Goal: Check status

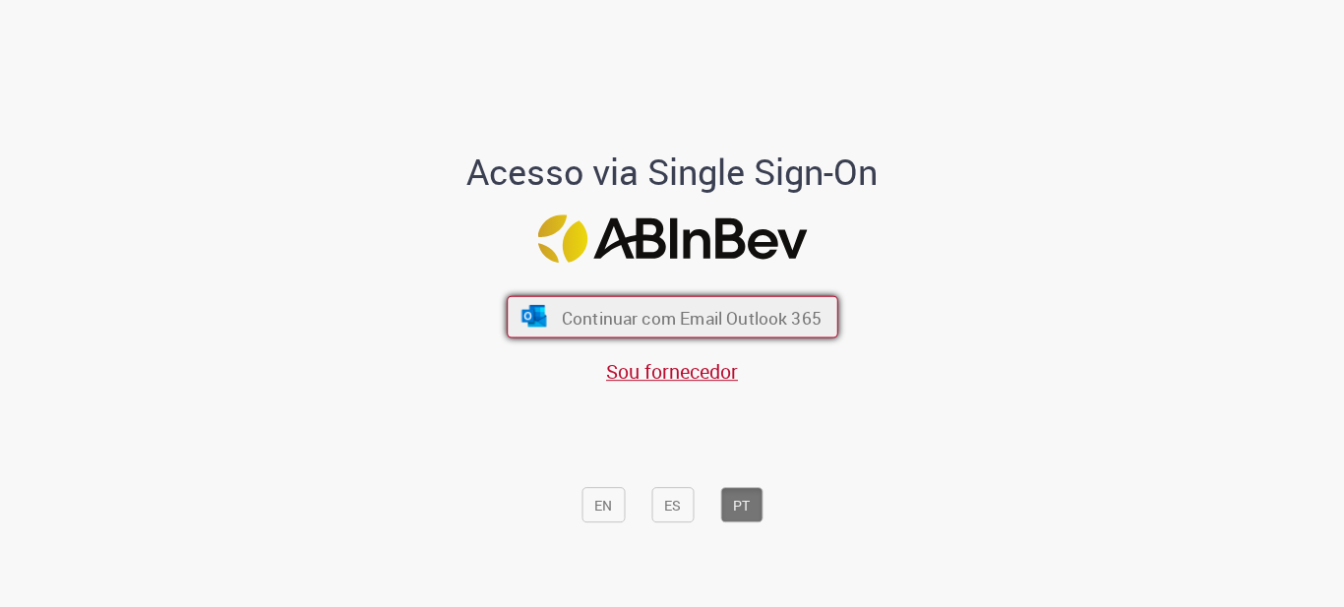
click at [695, 325] on font "Continuar com Email Outlook 365" at bounding box center [691, 317] width 260 height 23
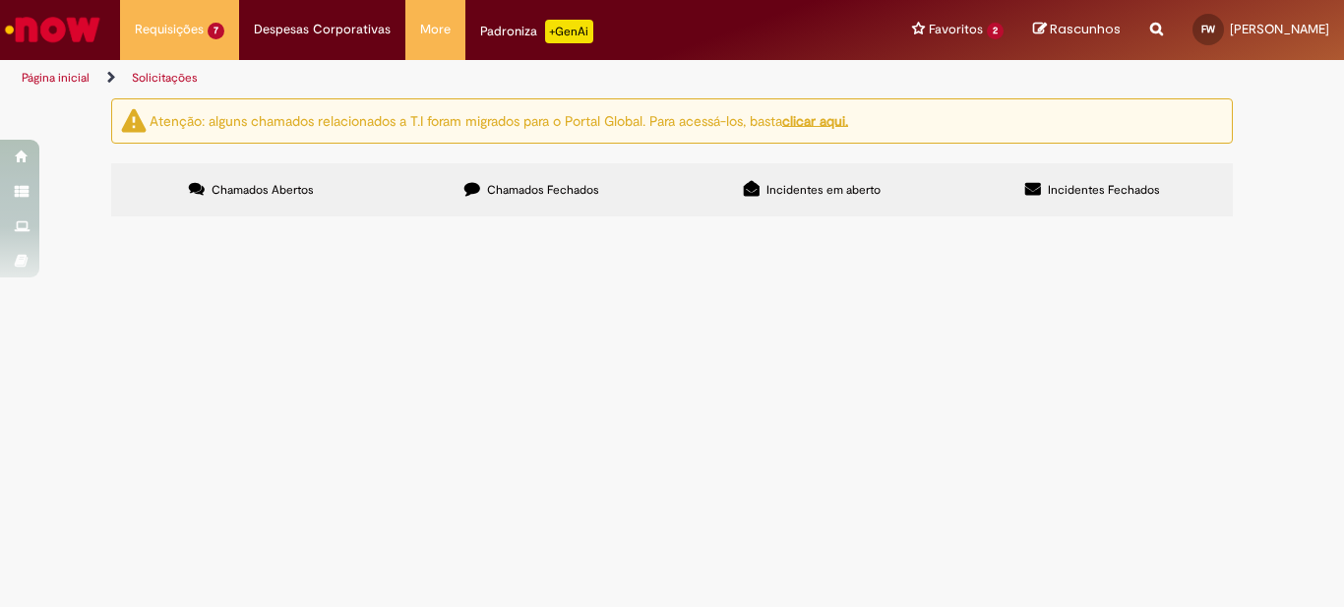
click at [0, 0] on span "R13573166" at bounding box center [0, 0] width 0 height 0
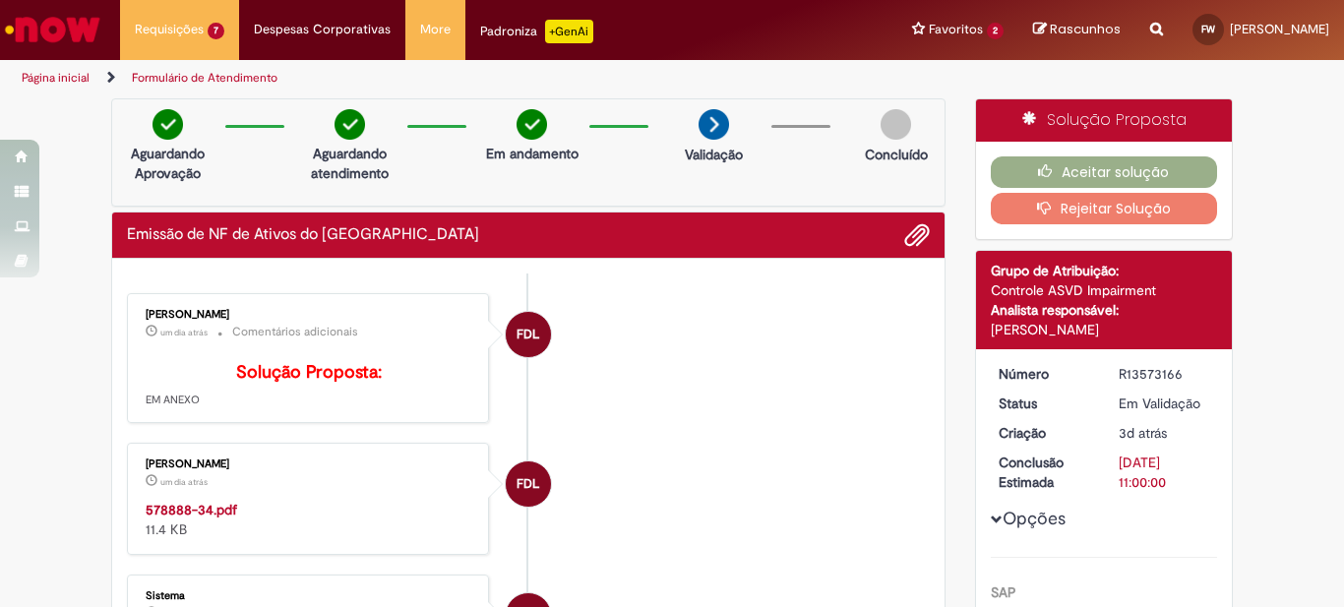
click at [173, 427] on ul "FDL Franciele De Lima um dia atrás um dia atrás Comentários adicionais Solução …" at bounding box center [528, 605] width 803 height 663
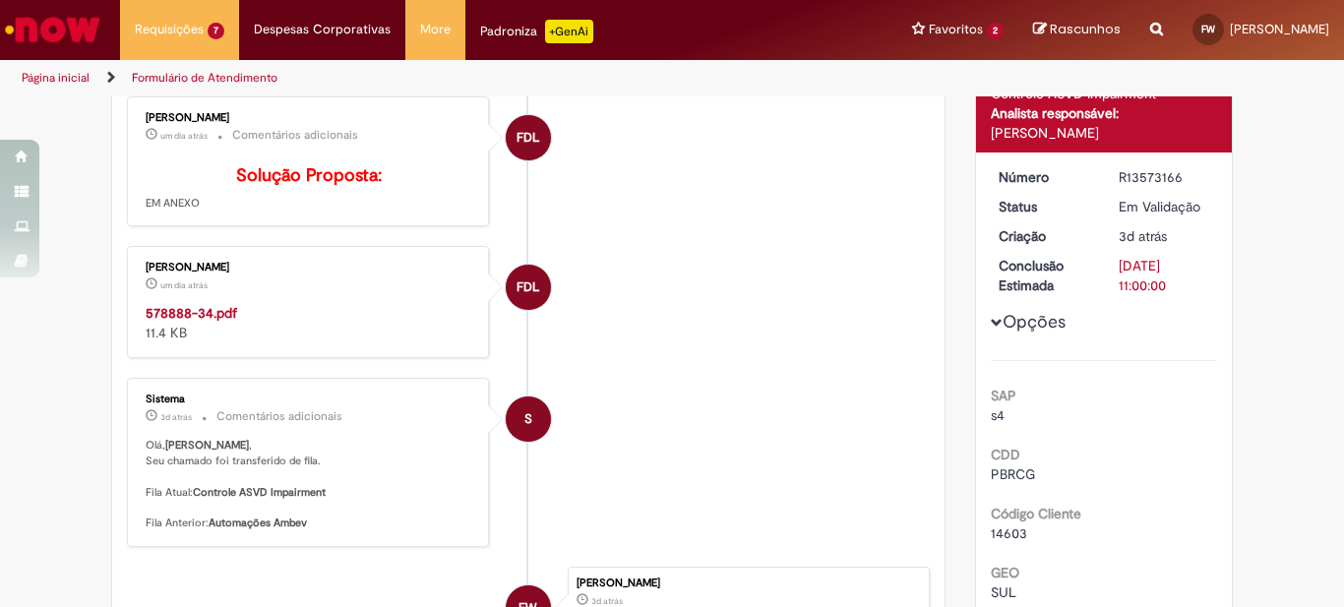
click at [195, 322] on strong "578888-34.pdf" at bounding box center [192, 313] width 92 height 18
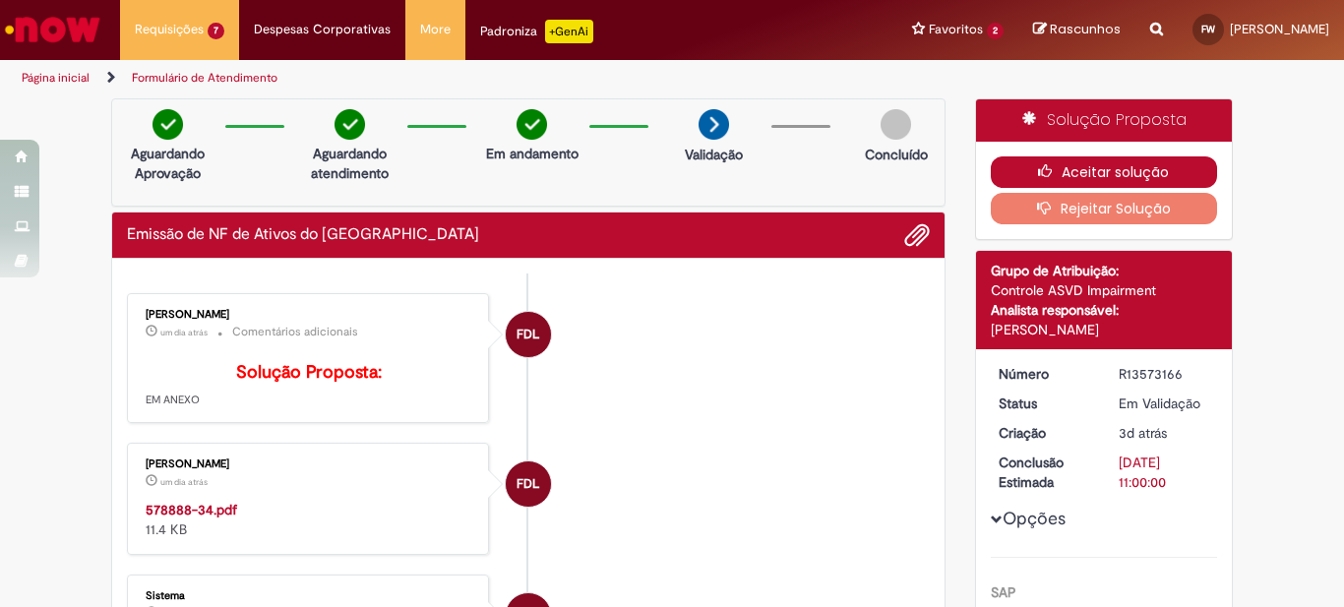
click at [1117, 159] on button "Aceitar solução" at bounding box center [1104, 171] width 227 height 31
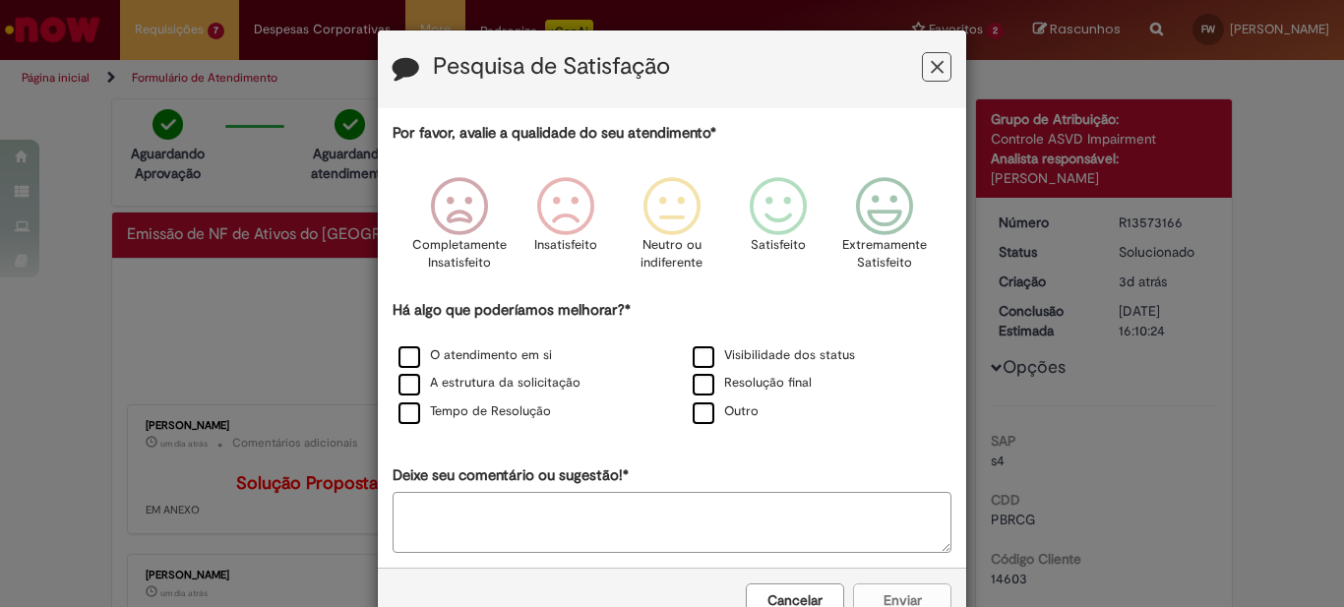
click at [938, 57] on button "Feedback" at bounding box center [937, 67] width 30 height 30
